Goal: Task Accomplishment & Management: Manage account settings

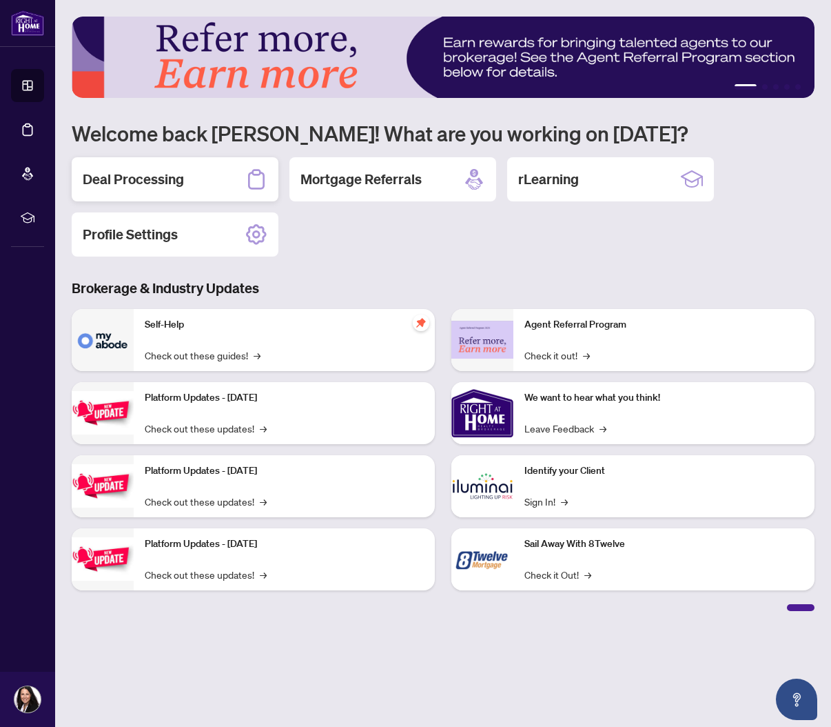
click at [179, 179] on h2 "Deal Processing" at bounding box center [133, 179] width 101 height 19
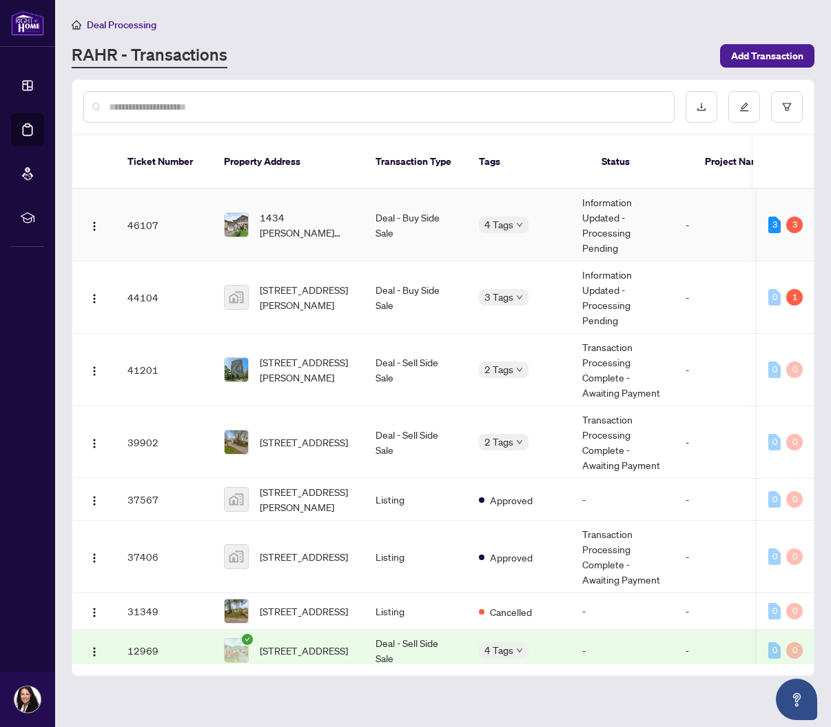
click at [255, 210] on div "1434 [PERSON_NAME][STREET_ADDRESS][PERSON_NAME]" at bounding box center [289, 225] width 130 height 30
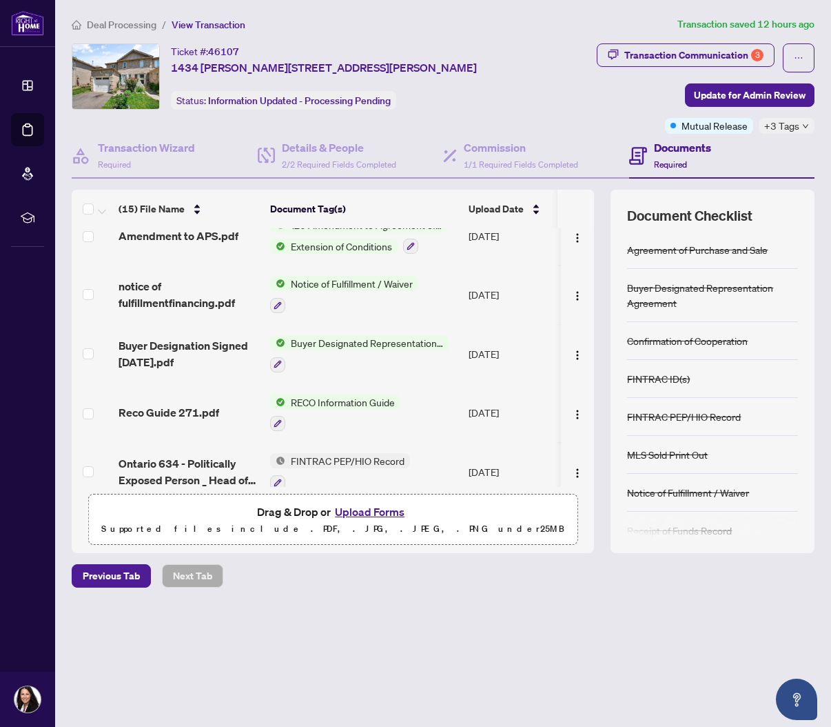
scroll to position [0, 23]
